Goal: Task Accomplishment & Management: Manage account settings

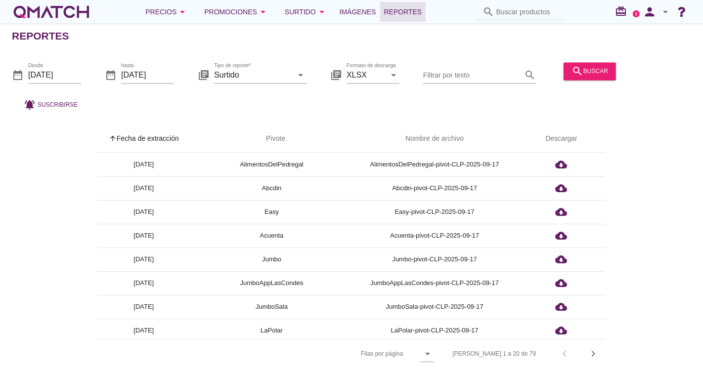
scroll to position [55, 0]
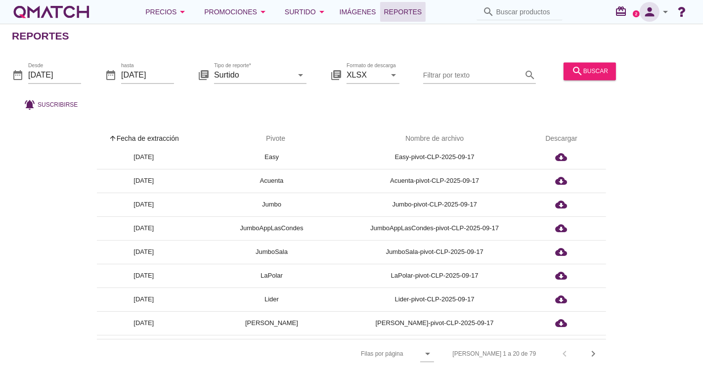
click at [658, 14] on icon "person" at bounding box center [650, 12] width 20 height 14
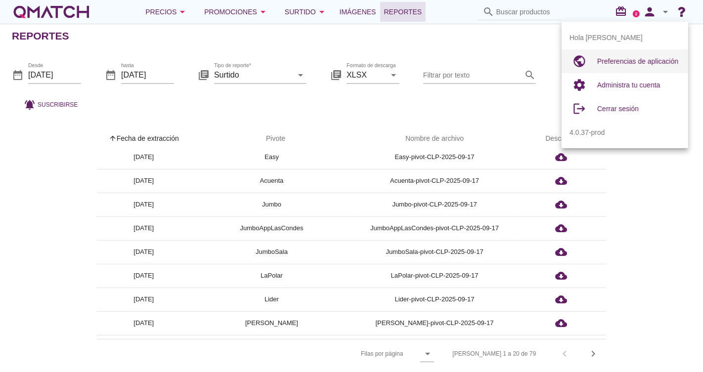
click at [630, 67] on div "Preferencias de aplicación" at bounding box center [639, 61] width 83 height 24
radio input "true"
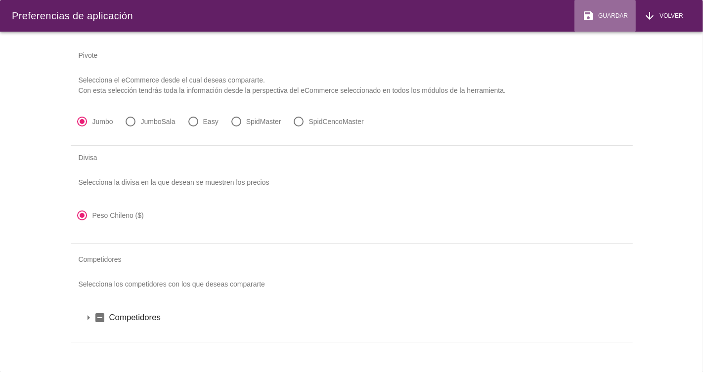
click at [612, 13] on span "Guardar" at bounding box center [612, 15] width 34 height 9
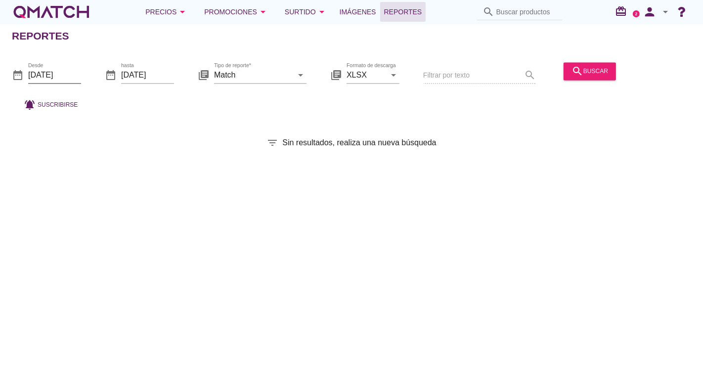
click at [70, 77] on input "[DATE]" at bounding box center [54, 75] width 53 height 16
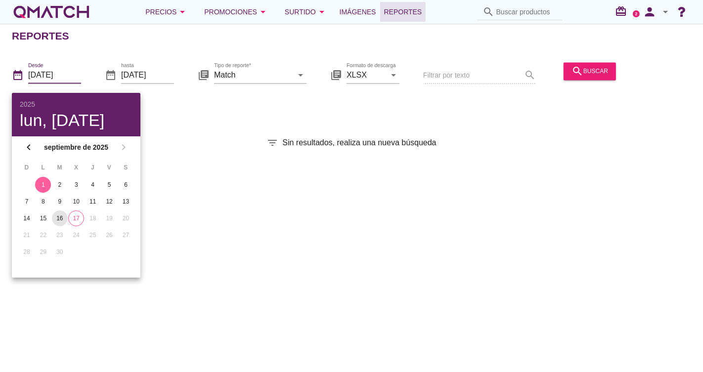
click at [62, 224] on button "16" at bounding box center [60, 219] width 16 height 16
type input "[DATE]"
click at [59, 218] on div "16" at bounding box center [60, 218] width 16 height 9
drag, startPoint x: 225, startPoint y: 104, endPoint x: 251, endPoint y: 86, distance: 32.4
click at [225, 104] on div "date_range Desde 2025-09-16 date_range hasta 2025-09-17 library_books Tipo de r…" at bounding box center [351, 83] width 703 height 65
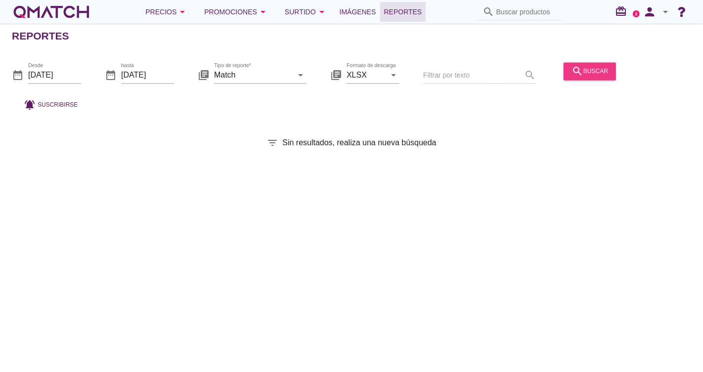
click at [590, 68] on div "search buscar" at bounding box center [590, 71] width 37 height 12
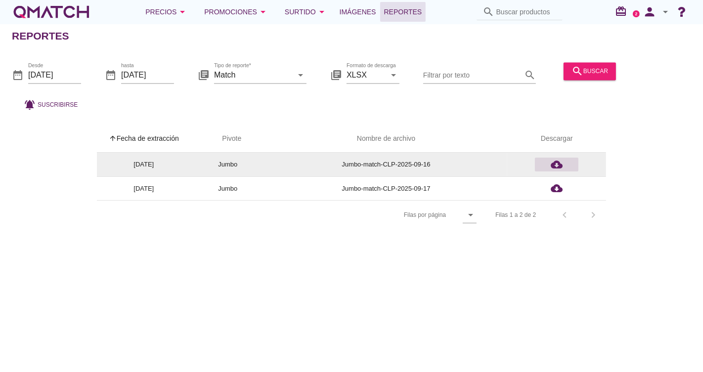
click at [558, 160] on icon "cloud_download" at bounding box center [557, 165] width 12 height 12
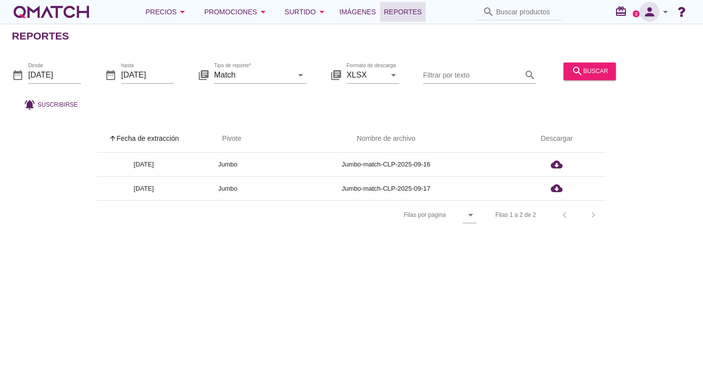
click at [656, 10] on icon "person" at bounding box center [650, 12] width 20 height 14
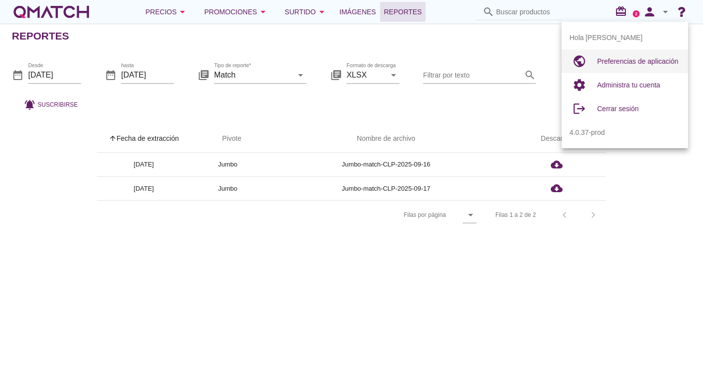
click at [623, 64] on span "Preferencias de aplicación" at bounding box center [638, 61] width 81 height 8
radio input "true"
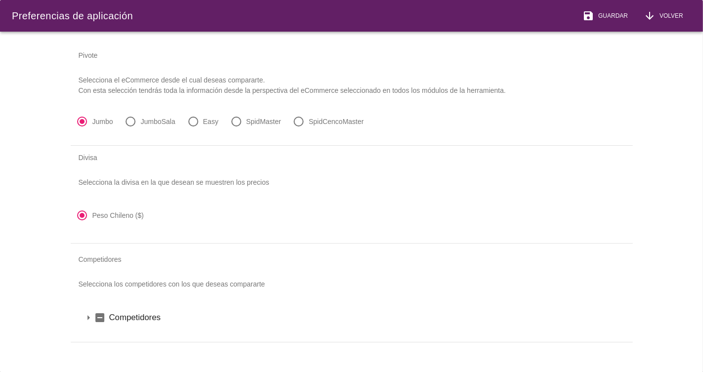
click at [130, 122] on div at bounding box center [131, 121] width 17 height 17
radio input "false"
radio input "true"
click at [604, 11] on span "Guardar" at bounding box center [612, 15] width 34 height 9
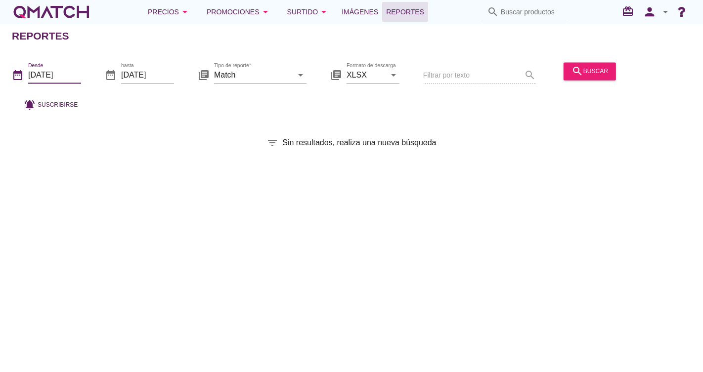
drag, startPoint x: 67, startPoint y: 75, endPoint x: 88, endPoint y: 95, distance: 28.7
click at [67, 75] on input "[DATE]" at bounding box center [54, 75] width 53 height 16
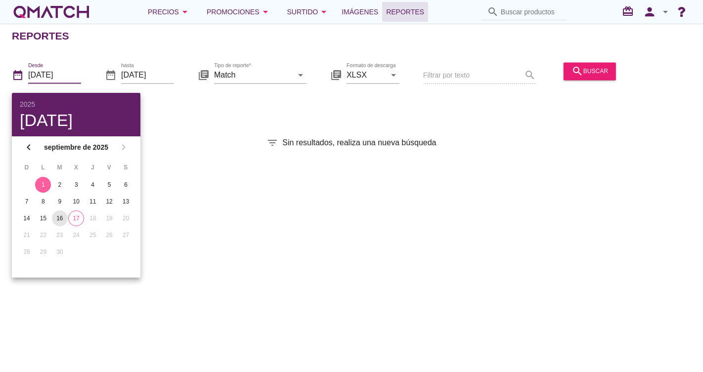
click at [63, 218] on div "16" at bounding box center [60, 218] width 16 height 9
type input "[DATE]"
click at [57, 218] on div "16" at bounding box center [60, 218] width 16 height 9
click at [303, 119] on div "Reportes date_range Desde 2025-09-16 date_range hasta 2025-09-17 library_books …" at bounding box center [351, 198] width 703 height 349
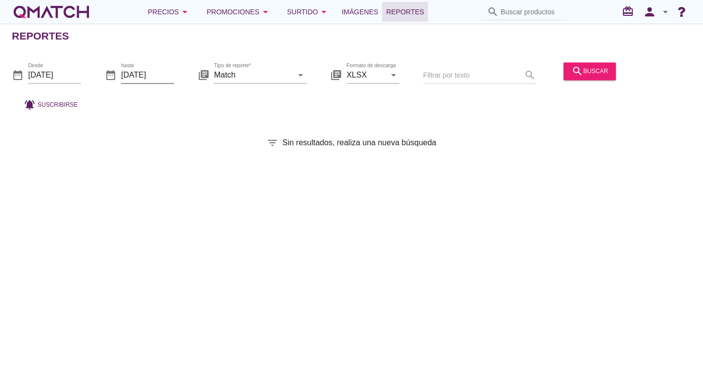
click at [144, 72] on input "[DATE]" at bounding box center [147, 75] width 53 height 16
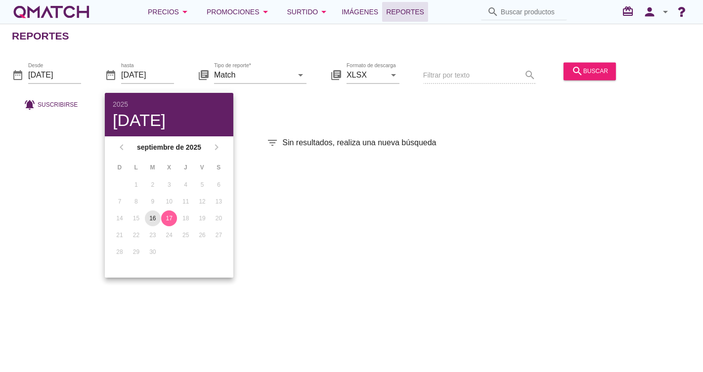
click at [151, 219] on div "16" at bounding box center [153, 218] width 16 height 9
type input "[DATE]"
click at [315, 118] on div "Reportes date_range Desde [DATE] date_range hasta [DATE] library_books Tipo de …" at bounding box center [351, 198] width 703 height 349
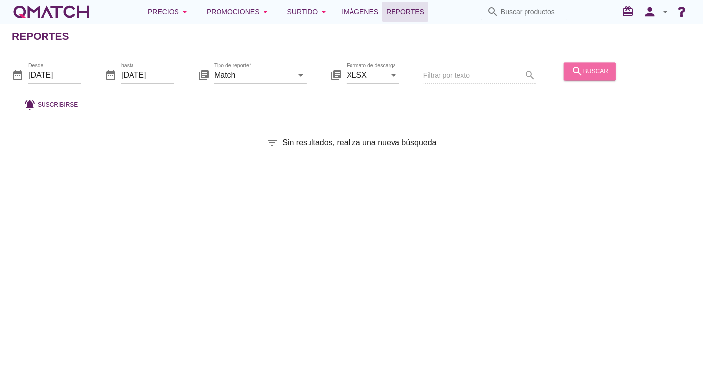
click at [583, 66] on div "search buscar" at bounding box center [590, 71] width 37 height 12
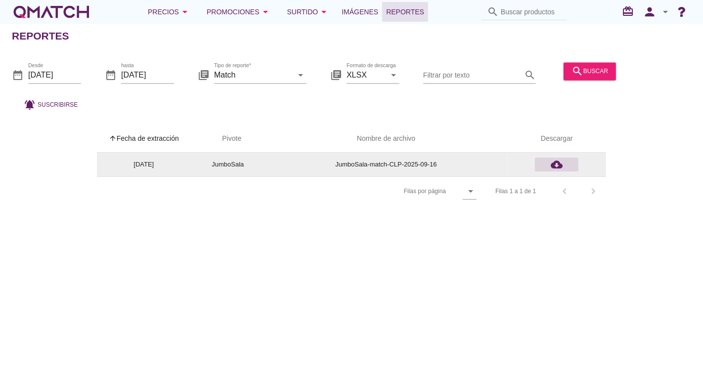
click at [561, 166] on icon "cloud_download" at bounding box center [557, 165] width 12 height 12
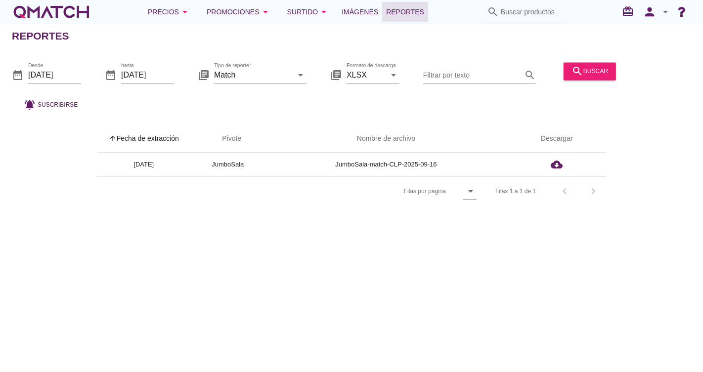
drag, startPoint x: 673, startPoint y: 69, endPoint x: 662, endPoint y: 34, distance: 36.8
click at [673, 69] on div at bounding box center [649, 76] width 59 height 34
click at [652, 13] on icon "person" at bounding box center [650, 12] width 20 height 14
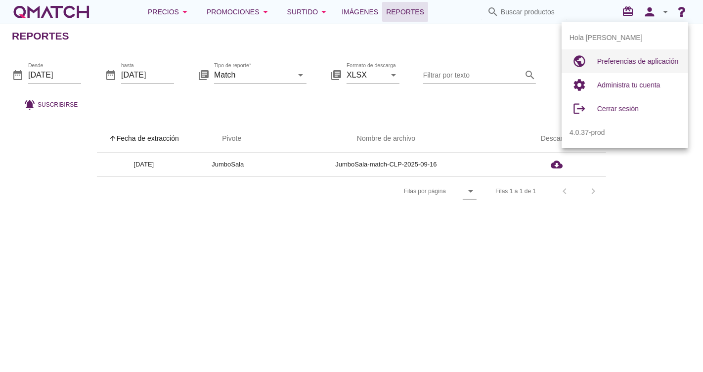
click at [632, 68] on div "Preferencias de aplicación" at bounding box center [639, 61] width 83 height 24
radio input "true"
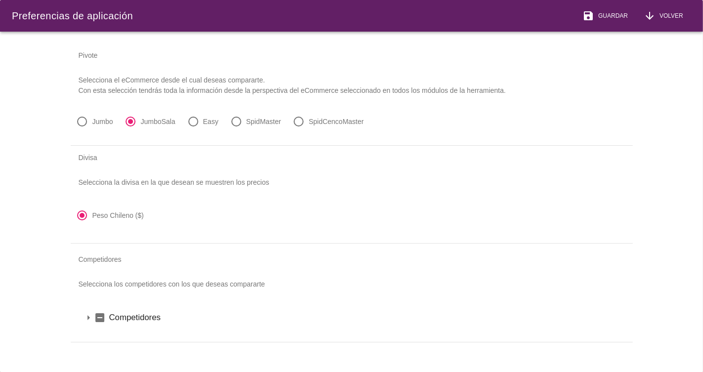
click at [325, 124] on label "SpidCencoMaster" at bounding box center [336, 122] width 55 height 10
radio input "false"
radio input "true"
click at [594, 16] on icon "save" at bounding box center [589, 16] width 12 height 12
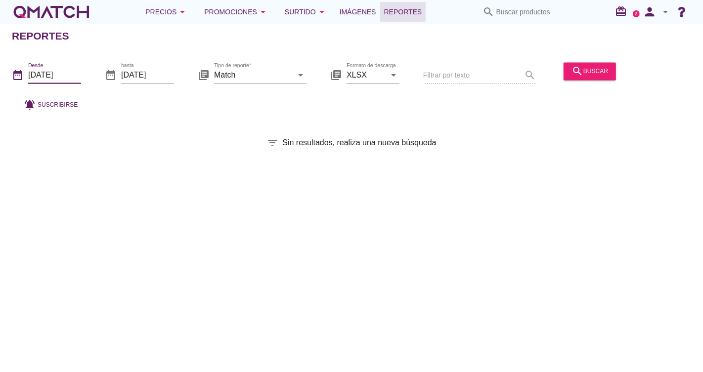
click at [65, 75] on input "[DATE]" at bounding box center [54, 75] width 53 height 16
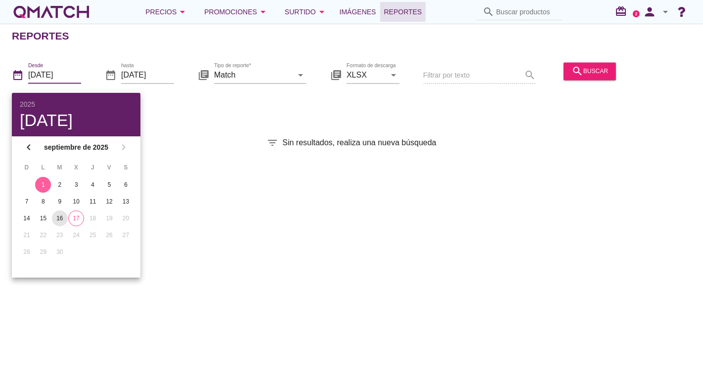
click at [59, 223] on button "16" at bounding box center [60, 219] width 16 height 16
type input "[DATE]"
click at [59, 220] on div "16" at bounding box center [60, 218] width 16 height 9
click at [159, 78] on input "[DATE]" at bounding box center [147, 75] width 53 height 16
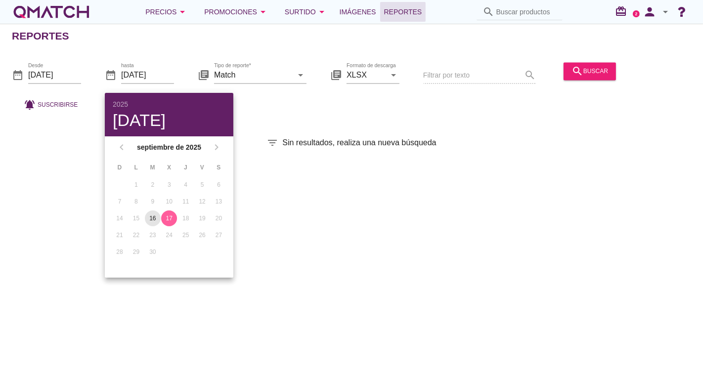
click at [152, 214] on div "16" at bounding box center [153, 218] width 16 height 9
type input "[DATE]"
drag, startPoint x: 258, startPoint y: 124, endPoint x: 264, endPoint y: 122, distance: 6.1
click at [259, 124] on div "Reportes date_range Desde [DATE] date_range hasta [DATE] library_books Tipo de …" at bounding box center [351, 198] width 703 height 349
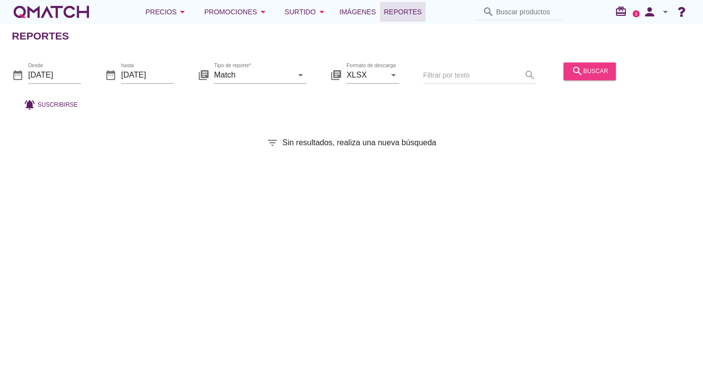
click at [608, 70] on button "search buscar" at bounding box center [590, 71] width 52 height 18
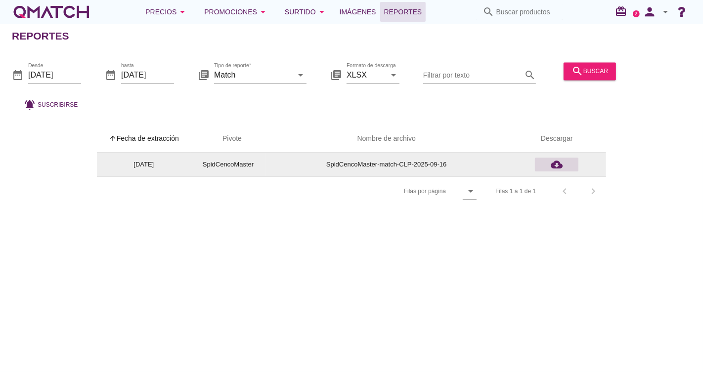
click at [559, 166] on icon "cloud_download" at bounding box center [557, 165] width 12 height 12
